Goal: Task Accomplishment & Management: Manage account settings

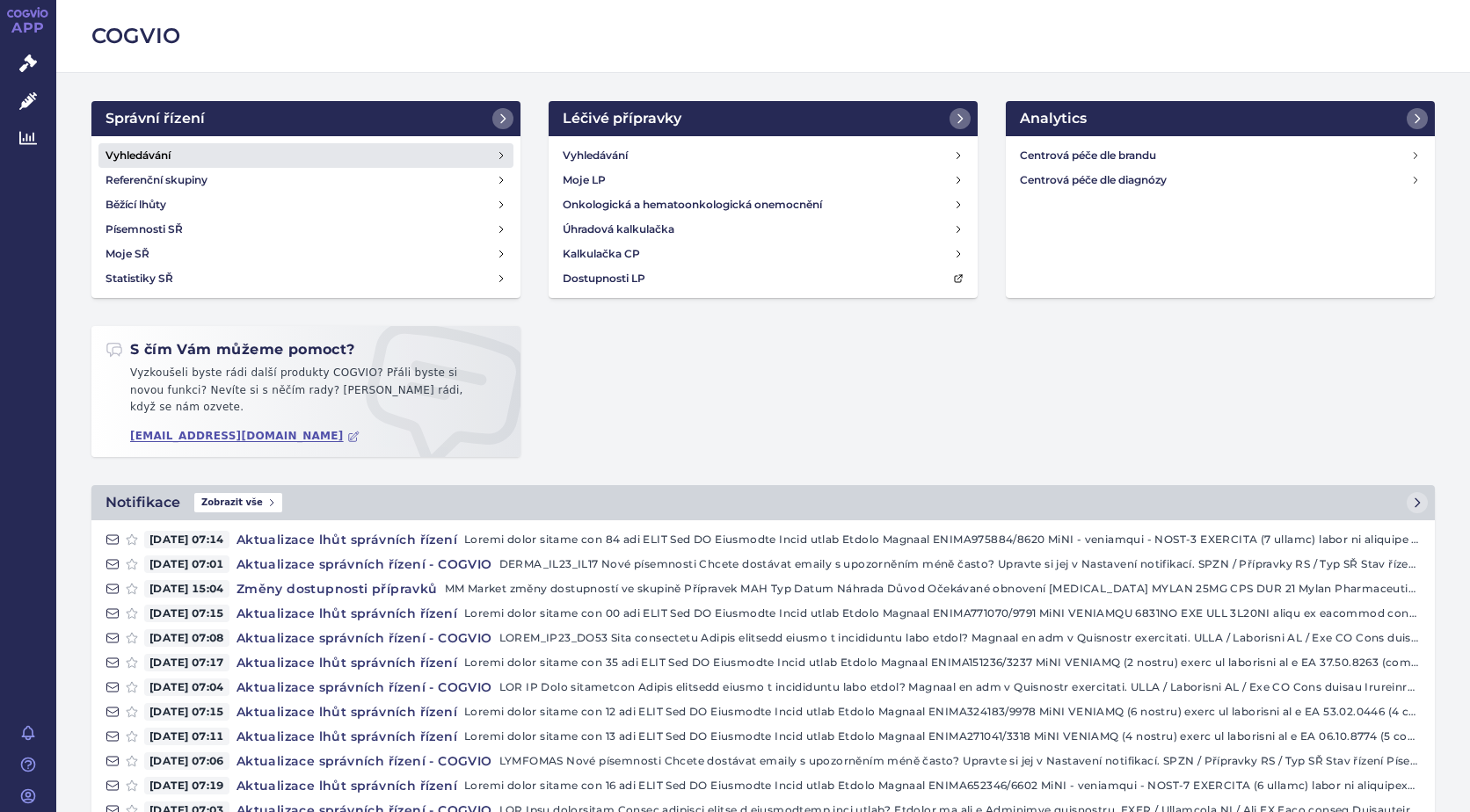
click at [151, 164] on link "Vyhledávání" at bounding box center [306, 155] width 415 height 25
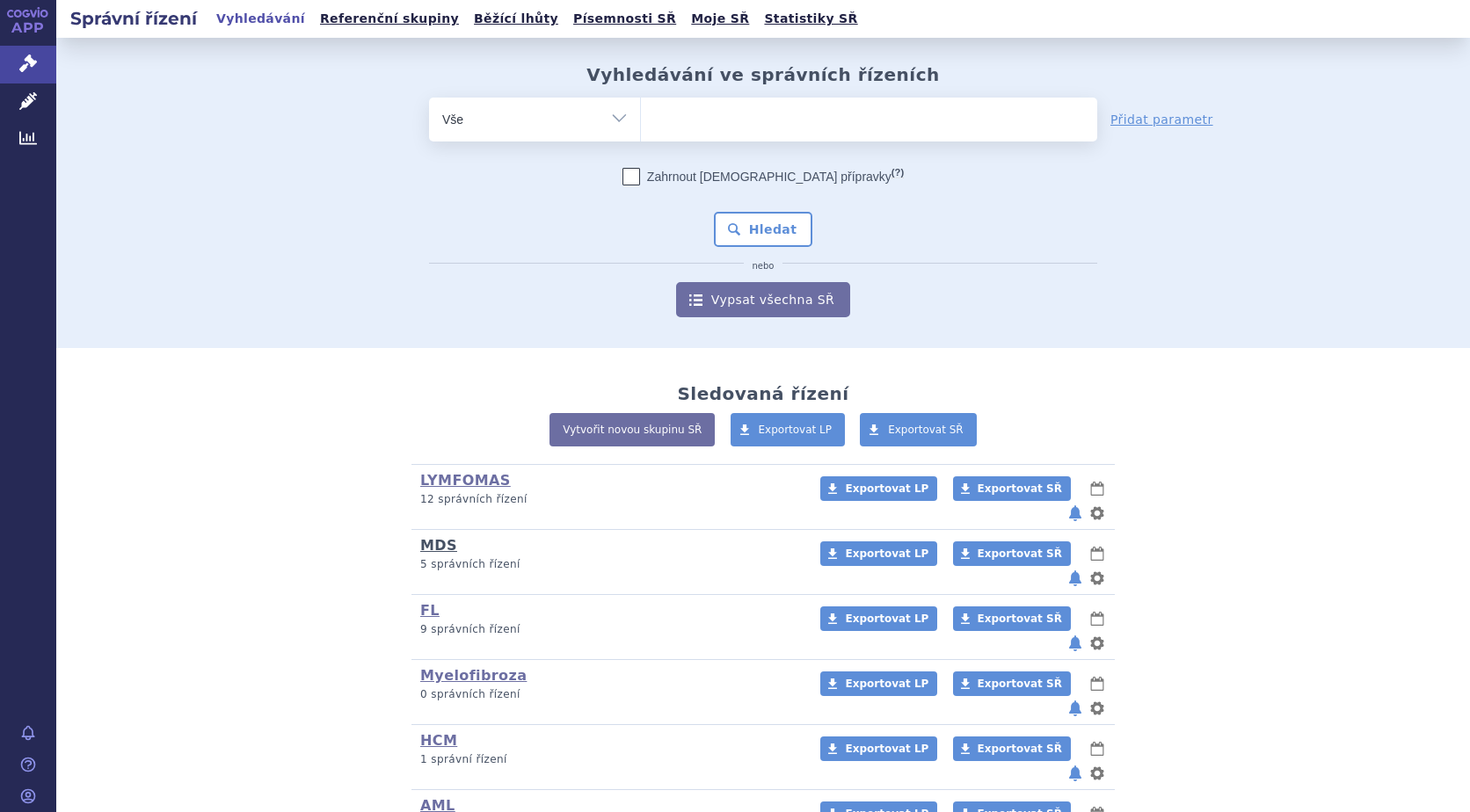
click at [436, 537] on link "MDS" at bounding box center [439, 545] width 37 height 17
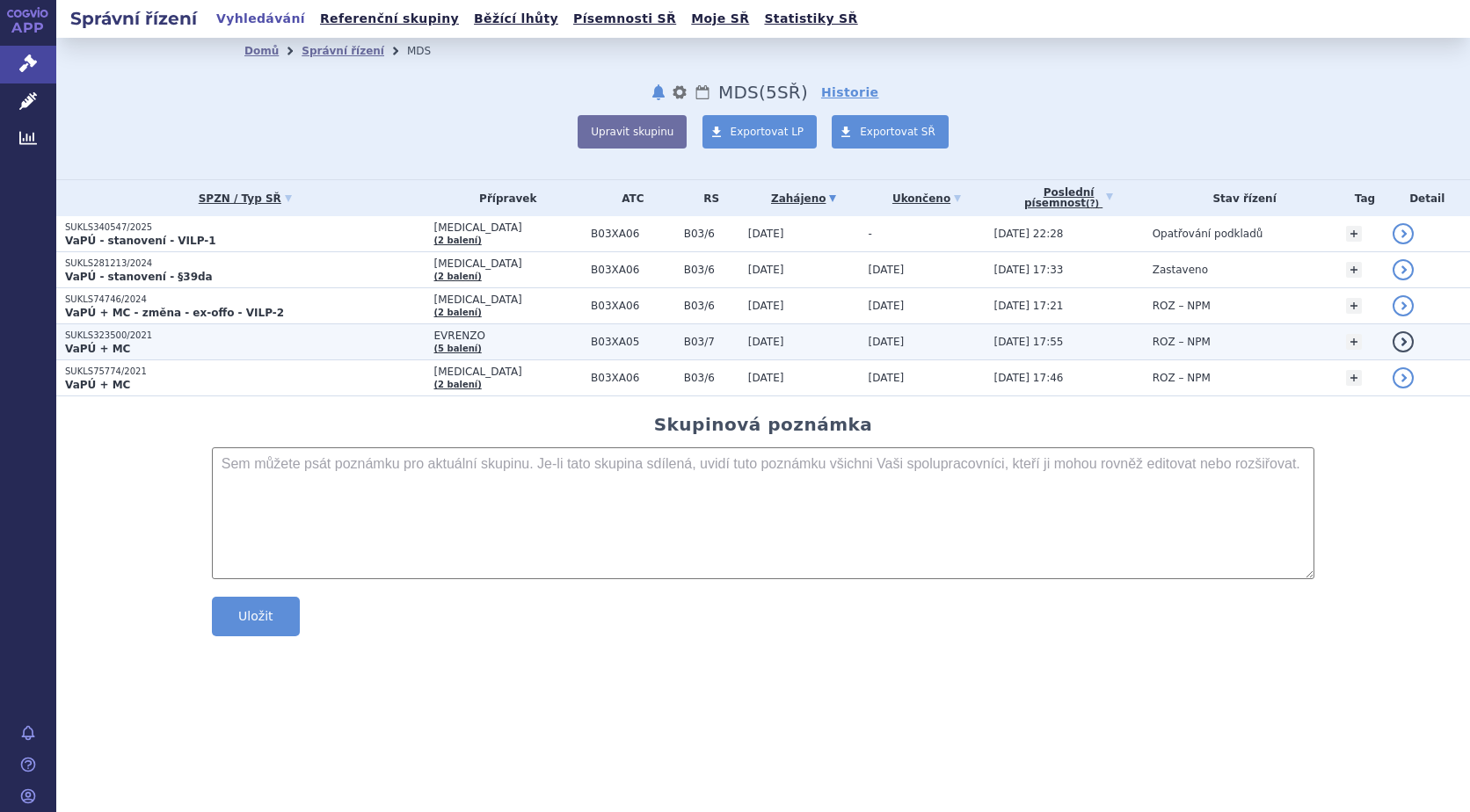
click at [116, 343] on strong "VaPÚ + MC" at bounding box center [97, 349] width 65 height 12
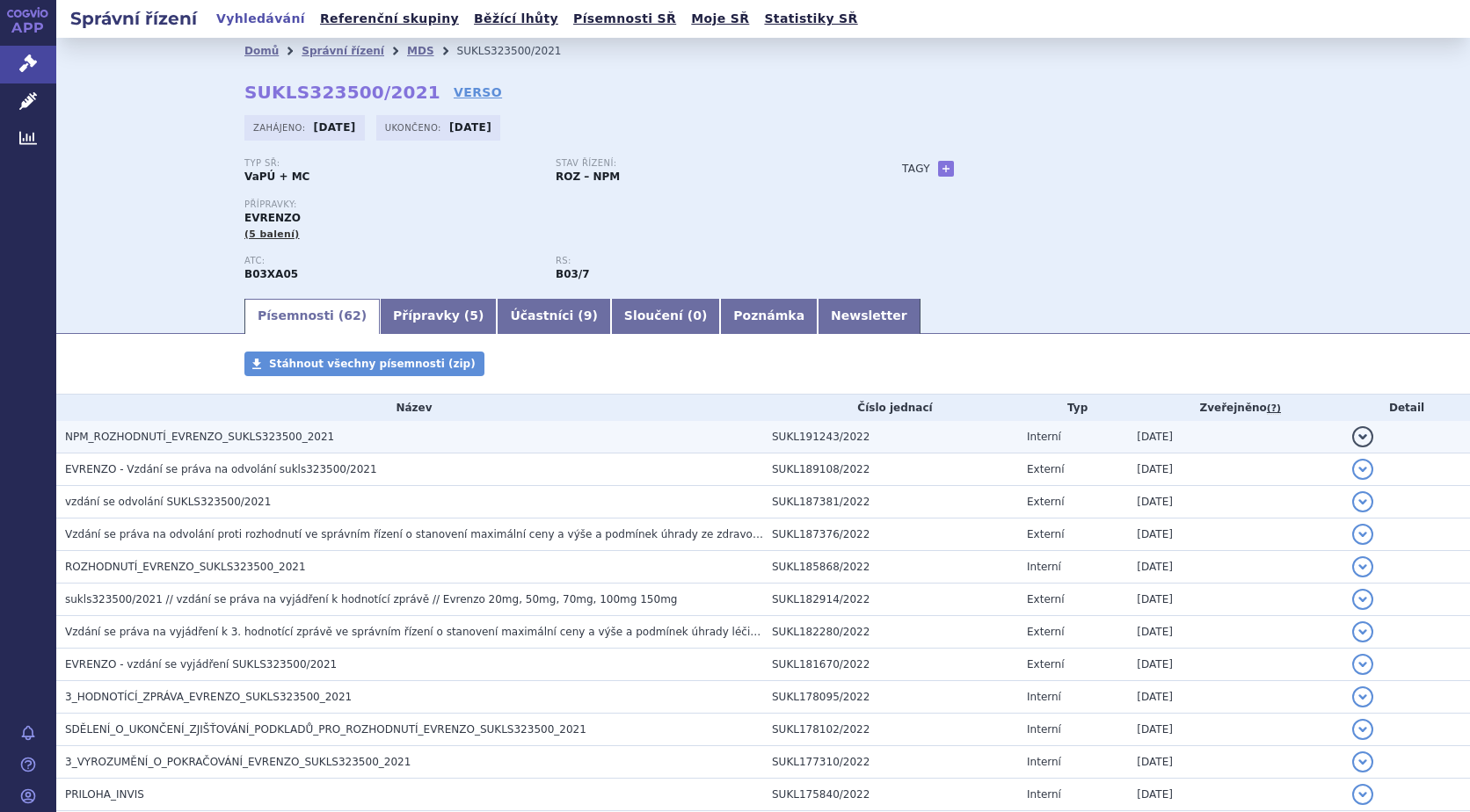
click at [141, 440] on span "NPM_ROZHODNUTÍ_EVRENZO_SUKLS323500_2021" at bounding box center [199, 437] width 269 height 12
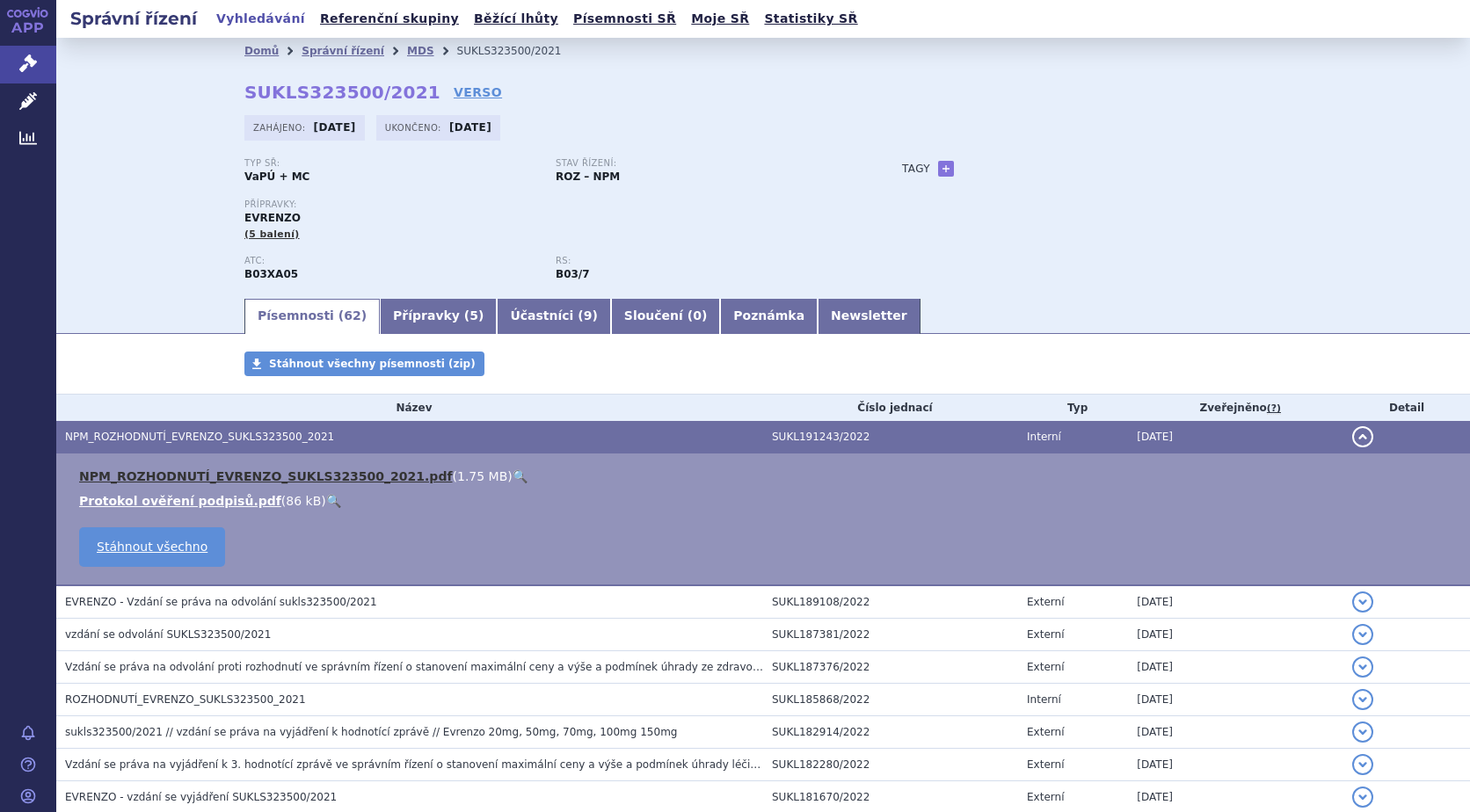
click at [149, 474] on link "NPM_ROZHODNUTÍ_EVRENZO_SUKLS323500_2021.pdf" at bounding box center [265, 476] width 373 height 14
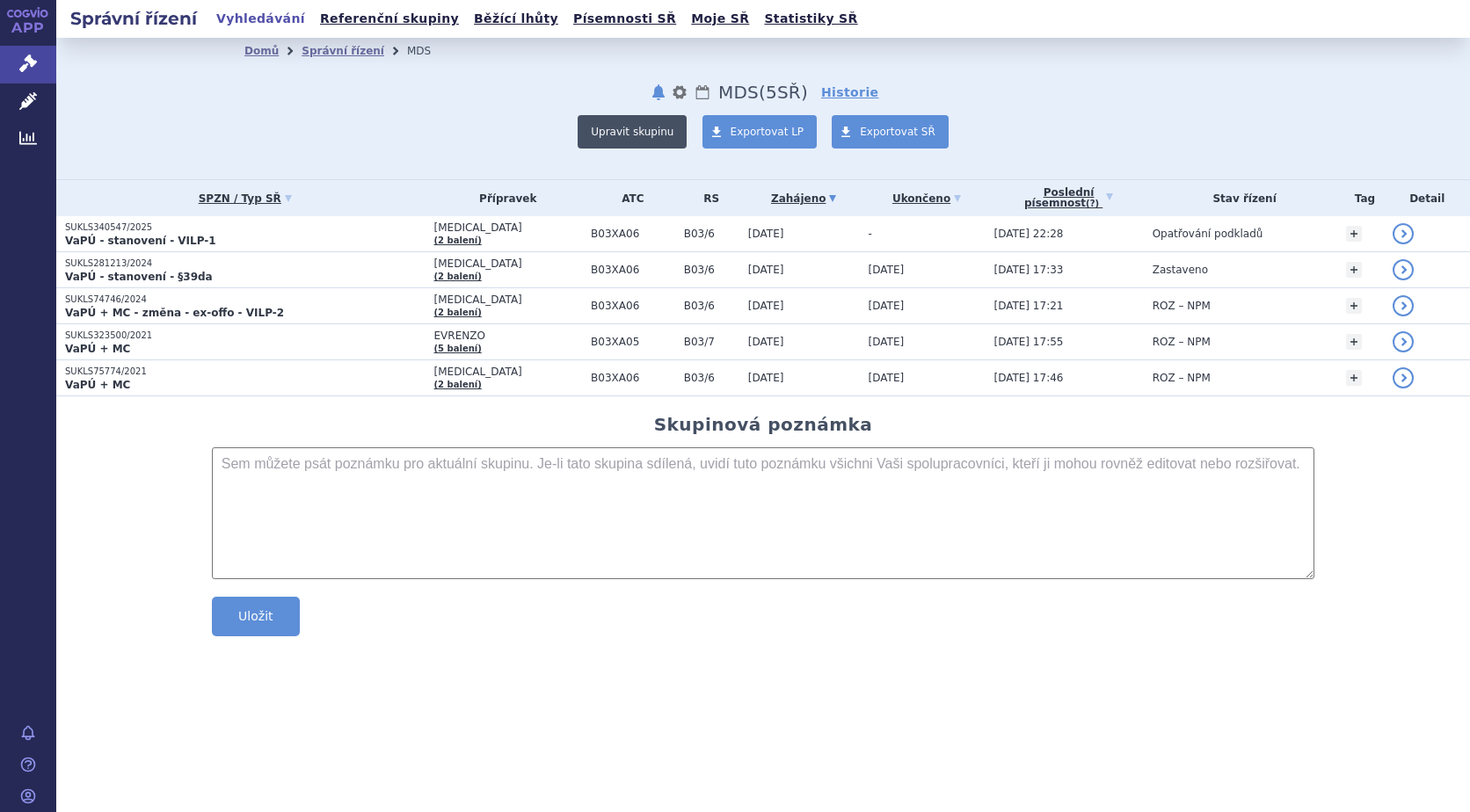
click at [648, 121] on button "Upravit skupinu" at bounding box center [632, 132] width 109 height 33
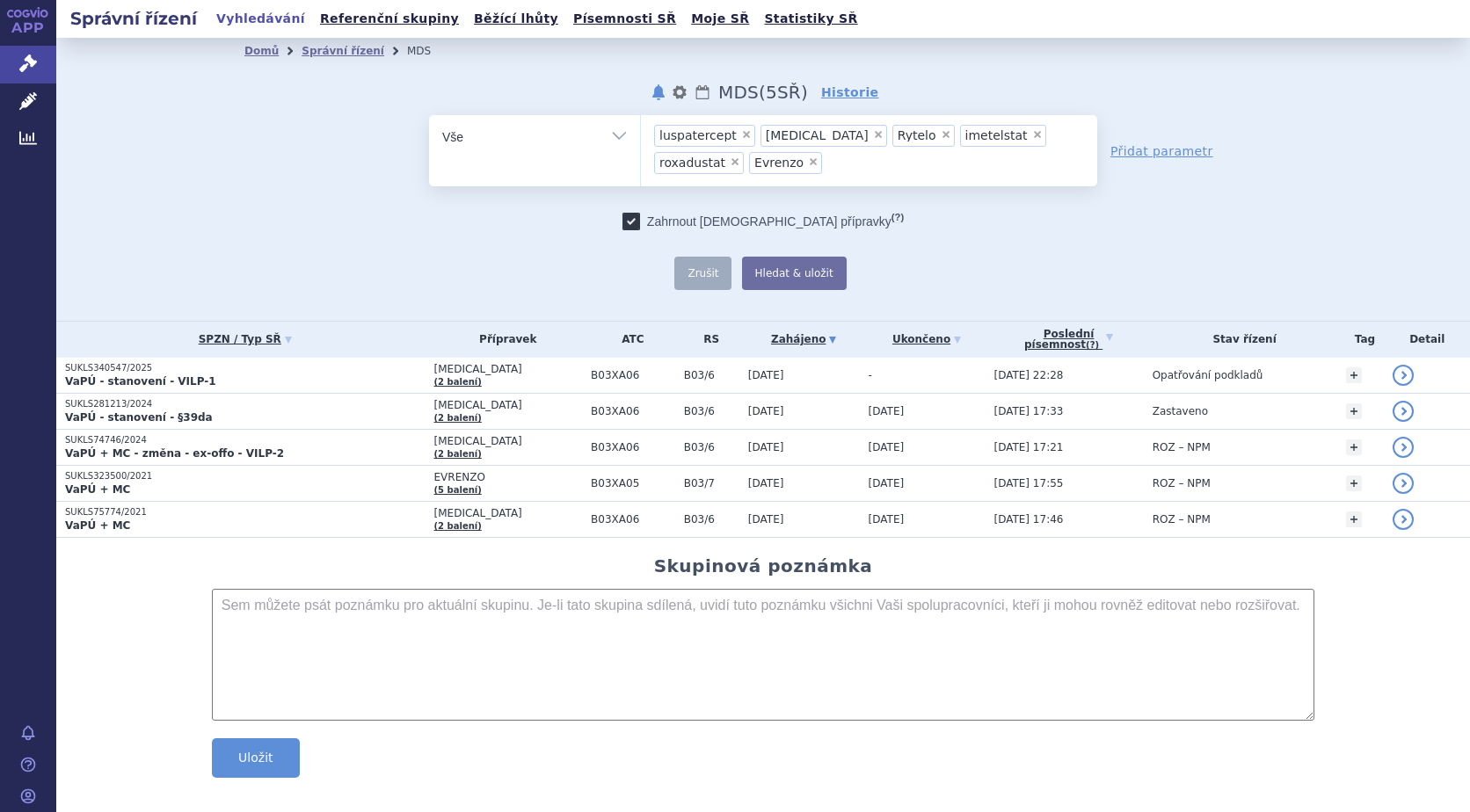
click at [759, 166] on ul "× luspatercept × [MEDICAL_DATA] × Rytelo × imetelstat × roxadustat × Evrenzo" at bounding box center [869, 149] width 456 height 66
click at [641, 158] on select "luspatercept [MEDICAL_DATA] Rytelo imetelstat roxadustat Evrenzo" at bounding box center [640, 137] width 1 height 44
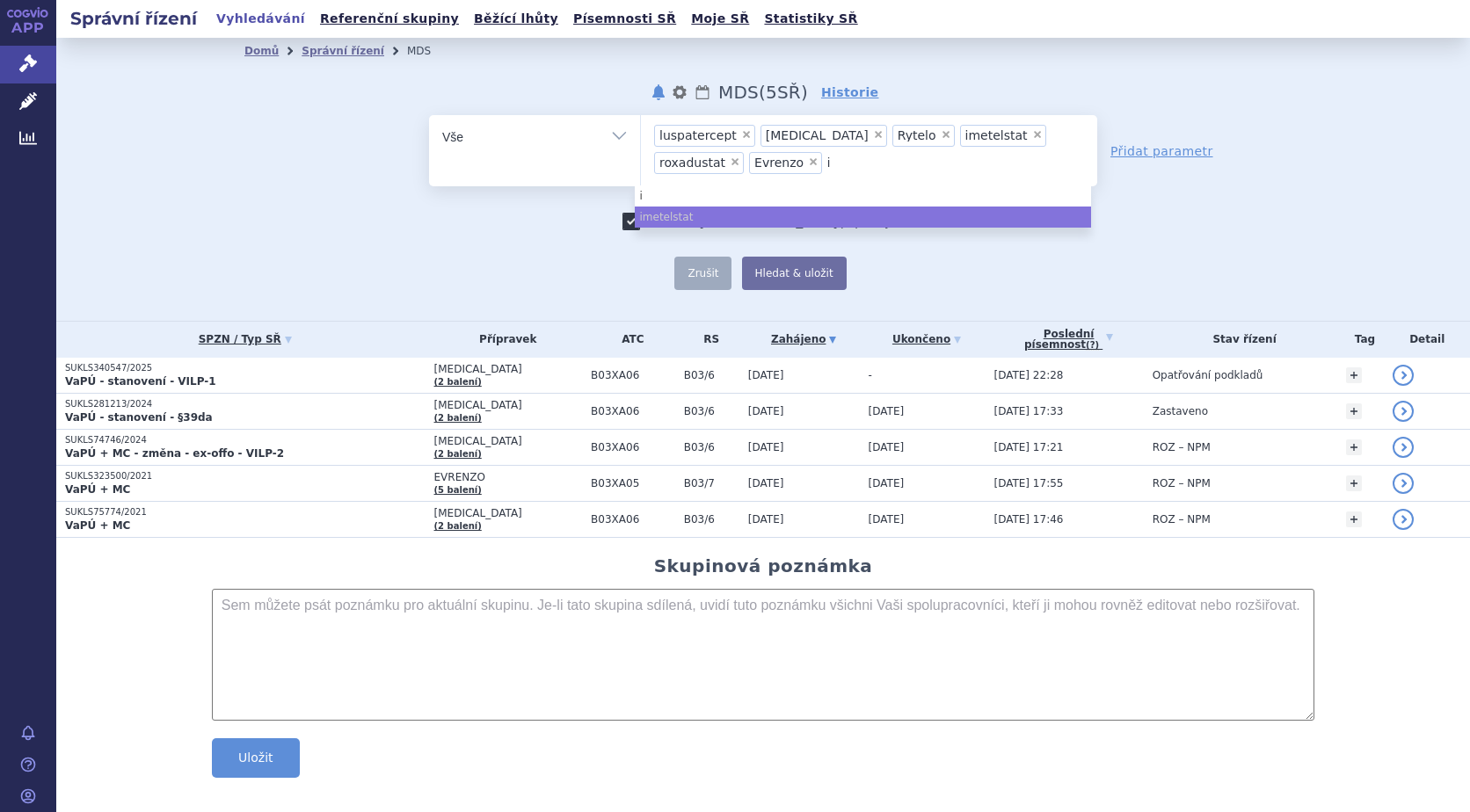
type input "im"
type input "ime"
type input "imet"
type input "imety"
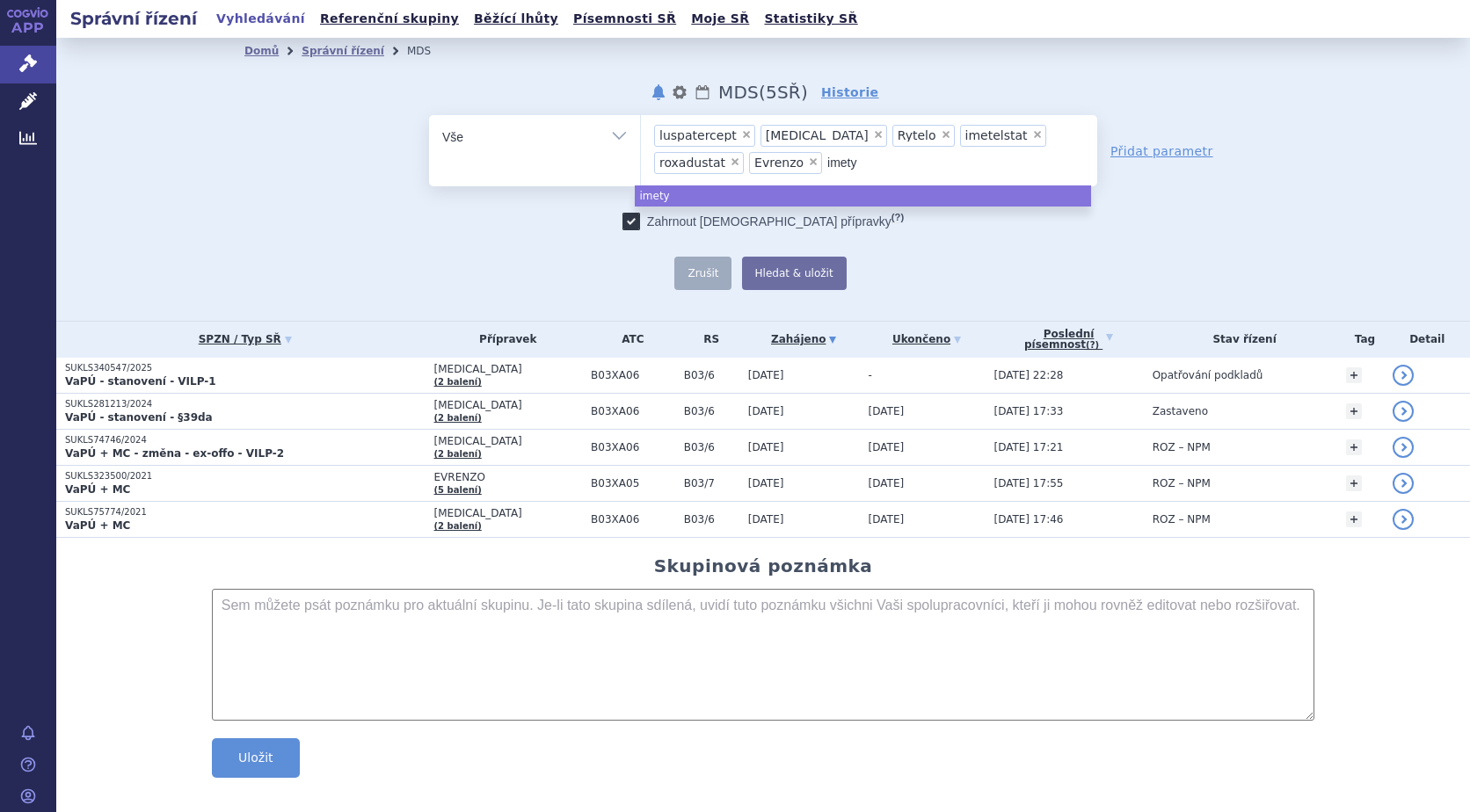
type input "imetyl"
type input "imetyls"
type input "imetylst"
type input "imetylstat"
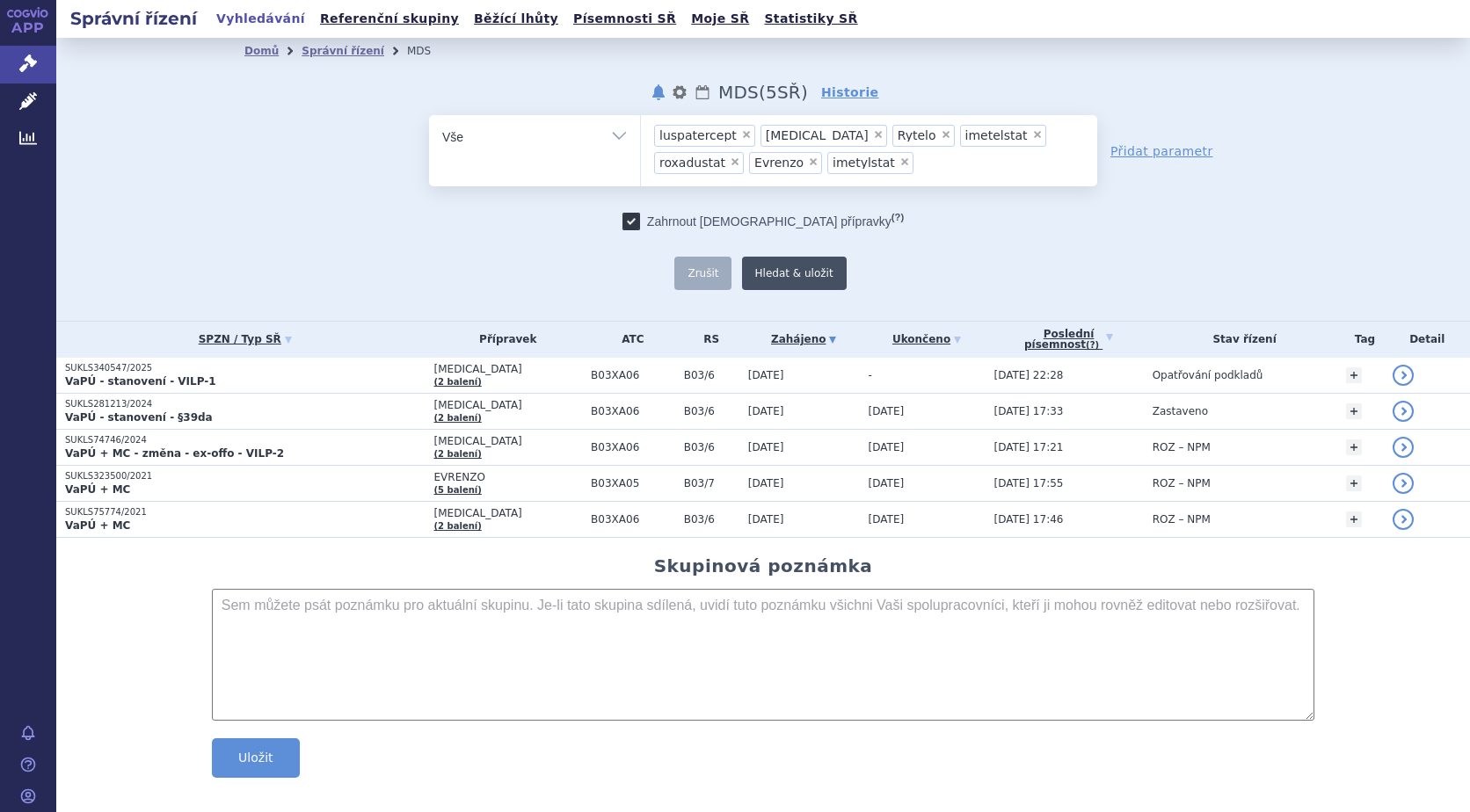
click at [760, 274] on button "Hledat & uložit" at bounding box center [795, 273] width 105 height 33
click at [899, 164] on span "×" at bounding box center [904, 161] width 10 height 10
click at [641, 158] on select "luspatercept [MEDICAL_DATA] Rytelo imetelstat roxadustat Evrenzo imetylstat" at bounding box center [640, 137] width 1 height 44
type input "R"
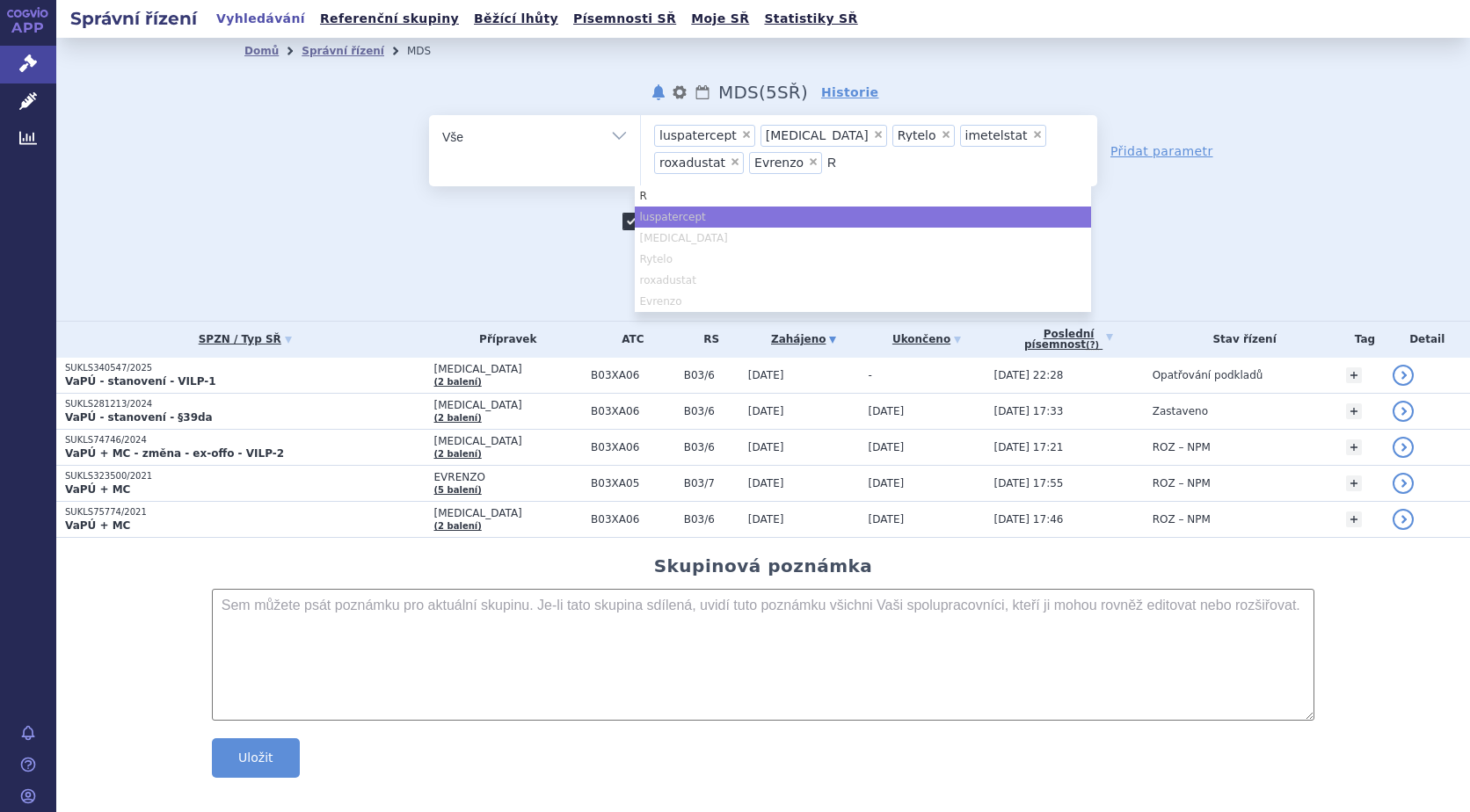
type input "Ry"
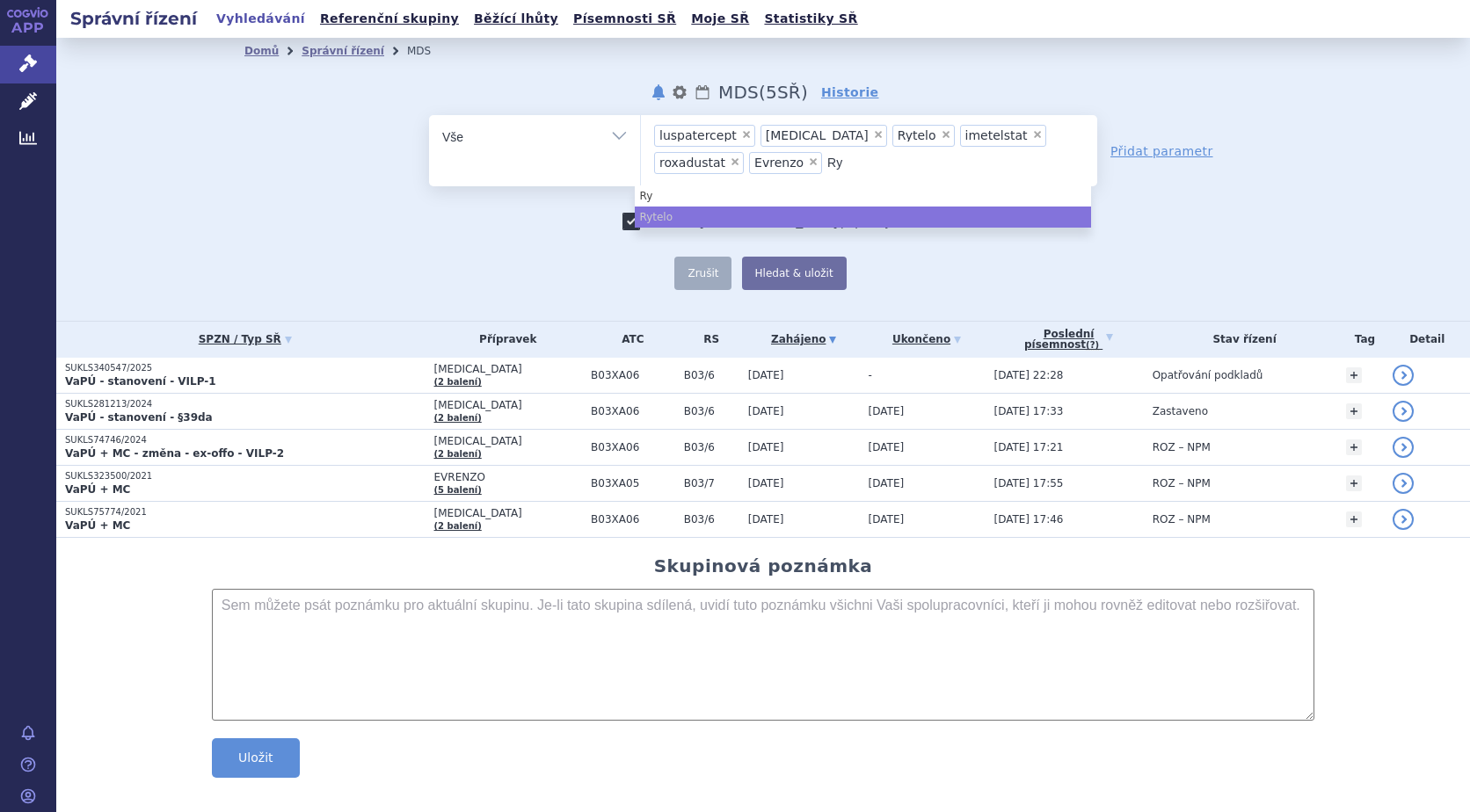
type input "Ryt"
type input "Ryte"
type input "[PERSON_NAME]"
type input "Rytelo"
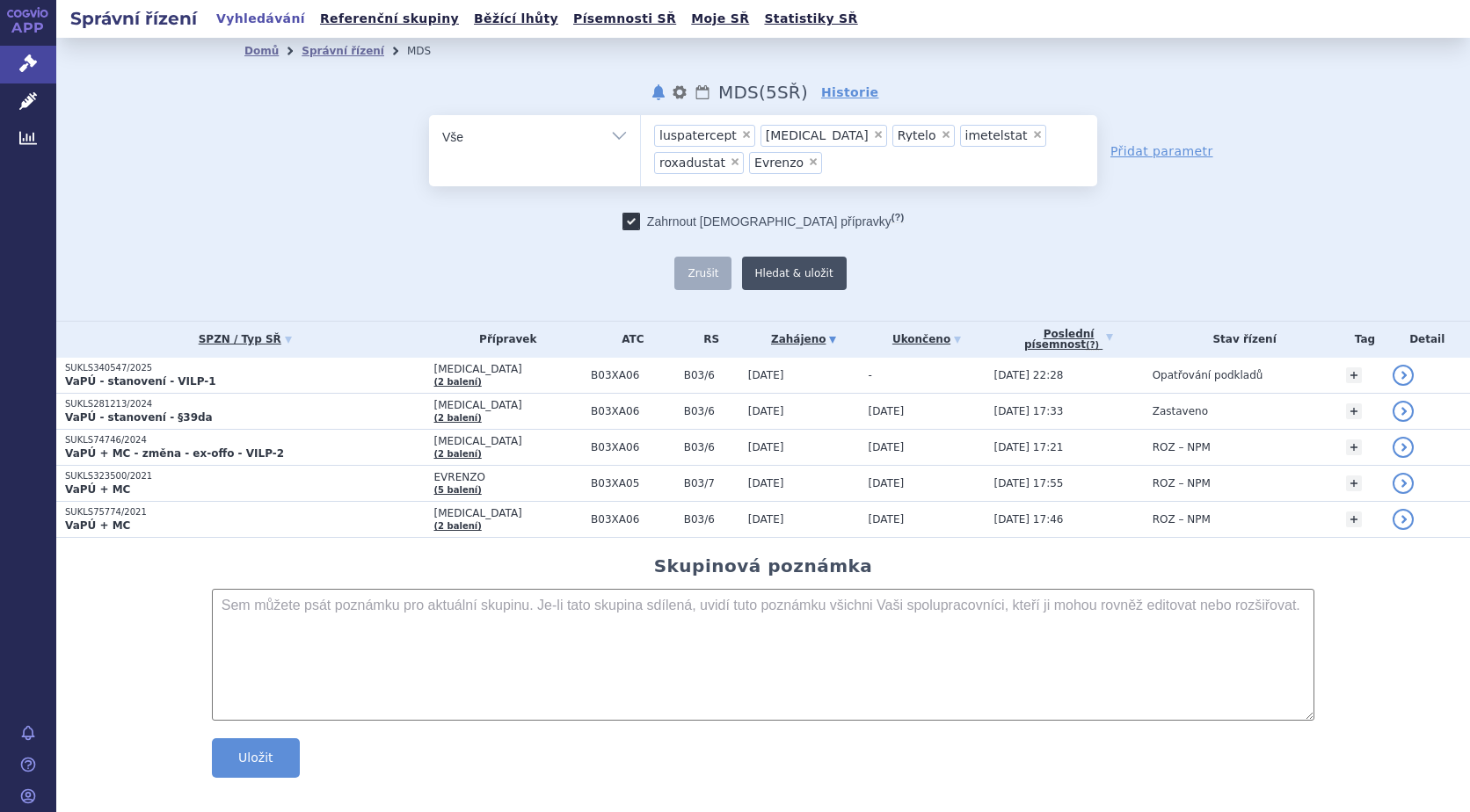
click at [812, 262] on button "Hledat & uložit" at bounding box center [795, 273] width 105 height 33
click at [788, 280] on button "Hledat & uložit" at bounding box center [795, 273] width 105 height 33
